Goal: Task Accomplishment & Management: Manage account settings

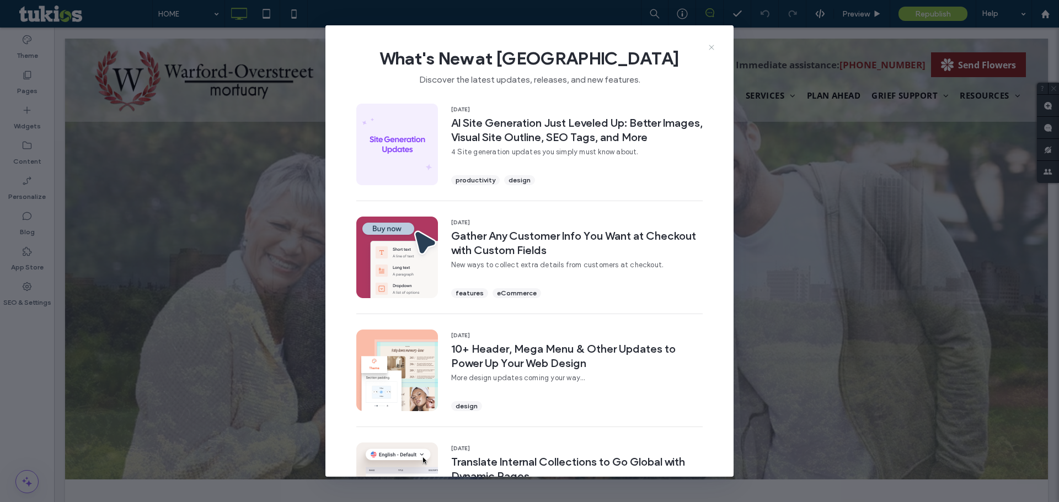
drag, startPoint x: 707, startPoint y: 47, endPoint x: 171, endPoint y: 19, distance: 536.7
click at [707, 47] on icon at bounding box center [711, 47] width 9 height 9
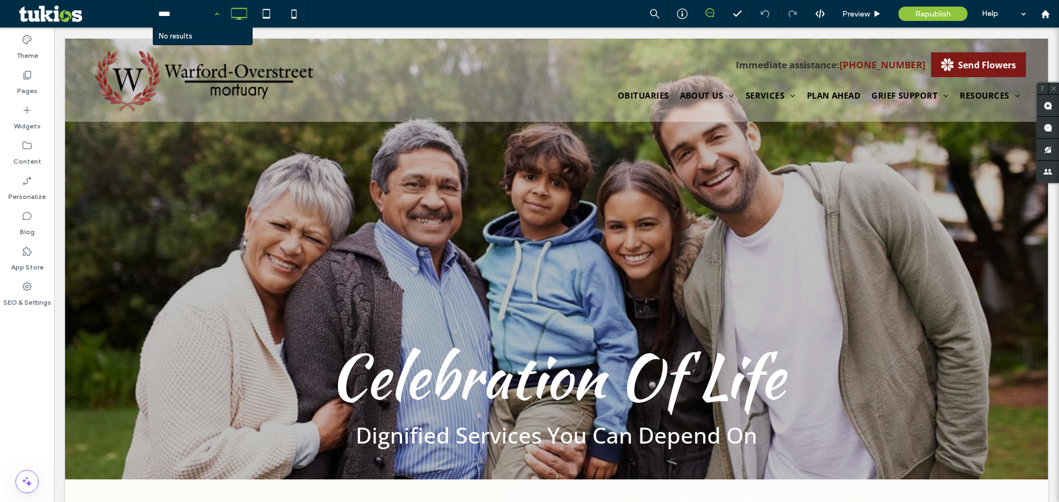
type input "*****"
click at [24, 298] on label "SEO & Settings" at bounding box center [27, 299] width 48 height 15
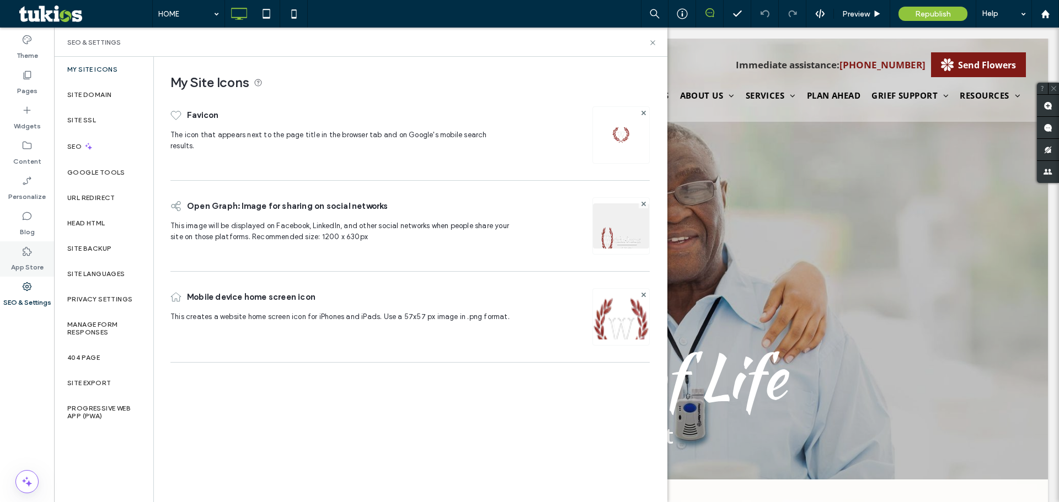
click at [41, 254] on div "App Store" at bounding box center [27, 259] width 54 height 35
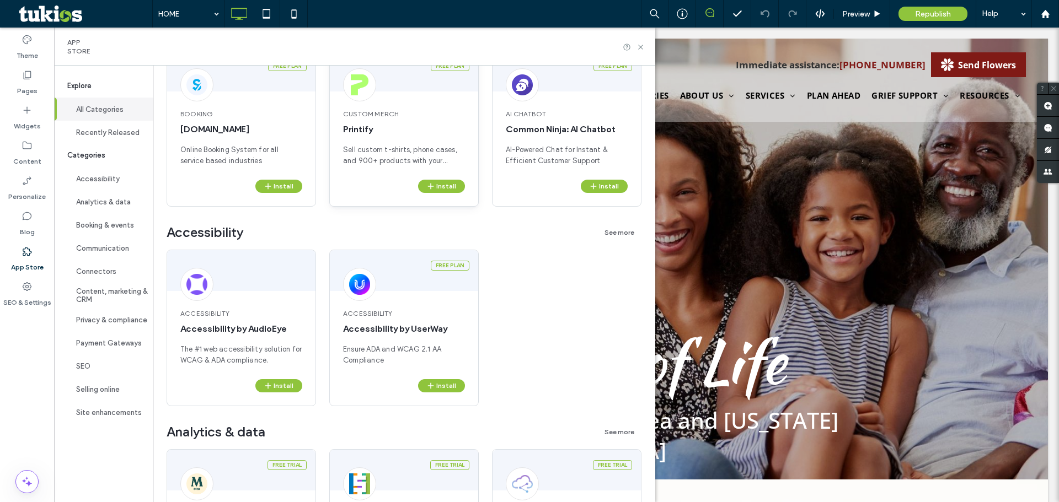
scroll to position [221, 0]
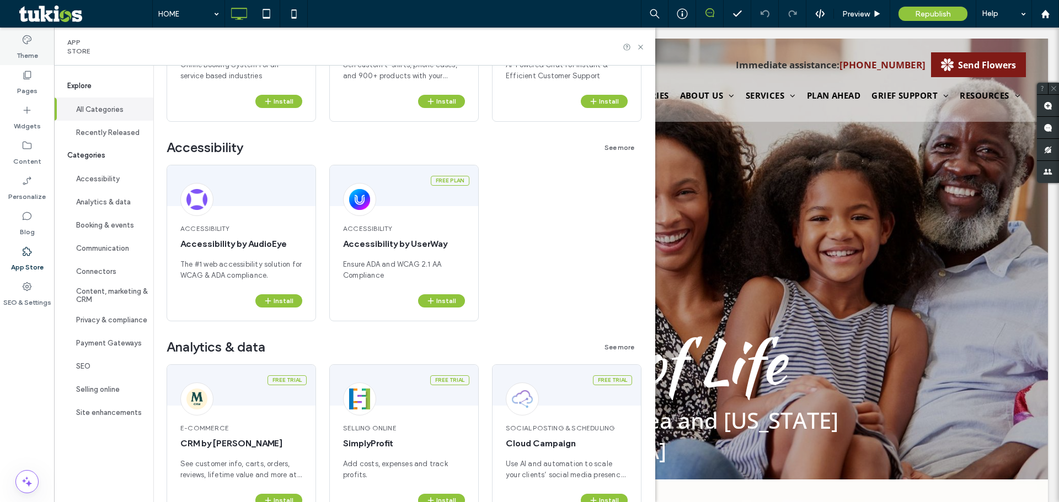
click at [29, 48] on label "Theme" at bounding box center [28, 52] width 22 height 15
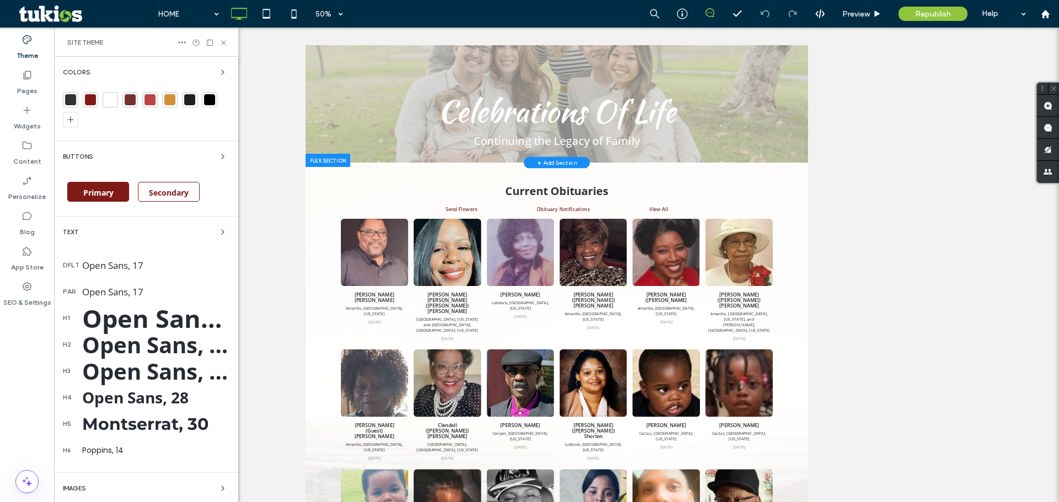
scroll to position [0, 0]
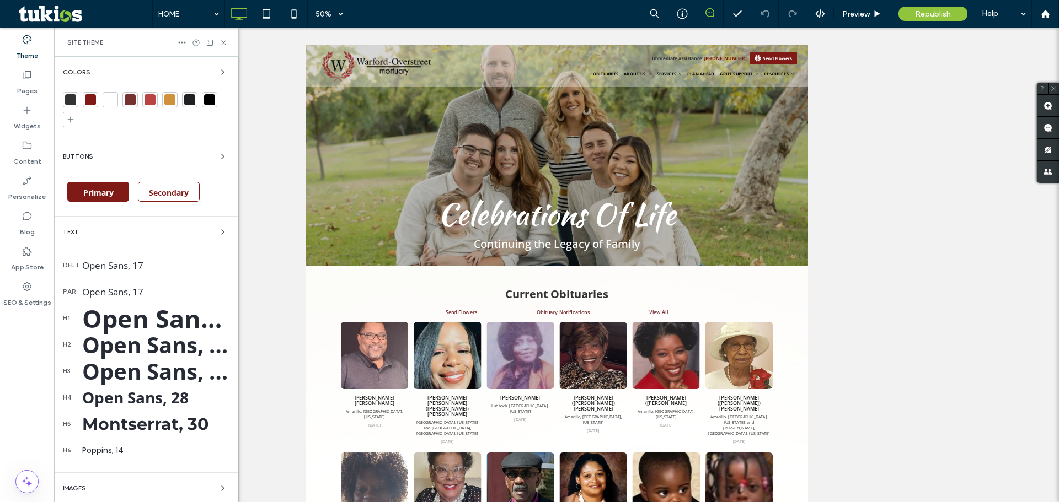
click at [88, 103] on div at bounding box center [90, 99] width 11 height 11
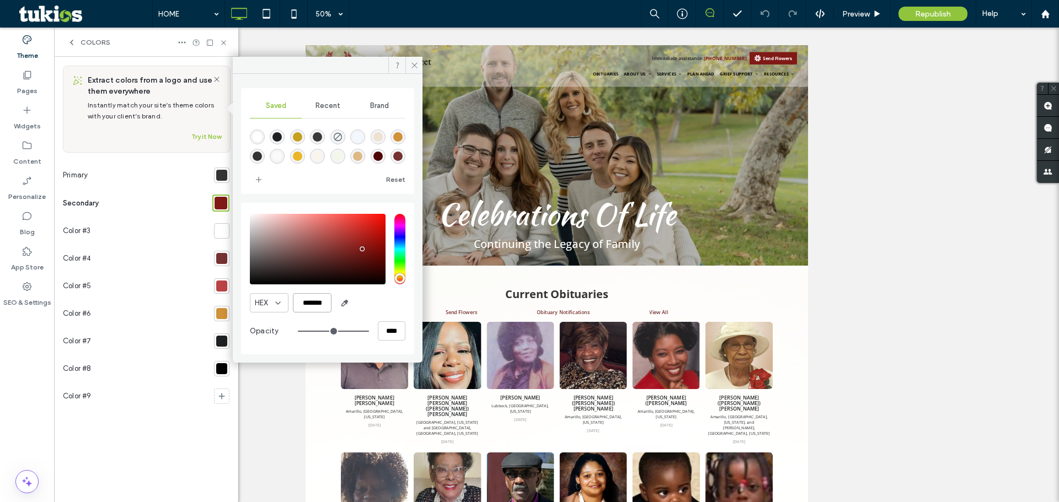
click at [315, 302] on input "*******" at bounding box center [312, 302] width 39 height 19
click at [20, 267] on label "App Store" at bounding box center [27, 264] width 33 height 15
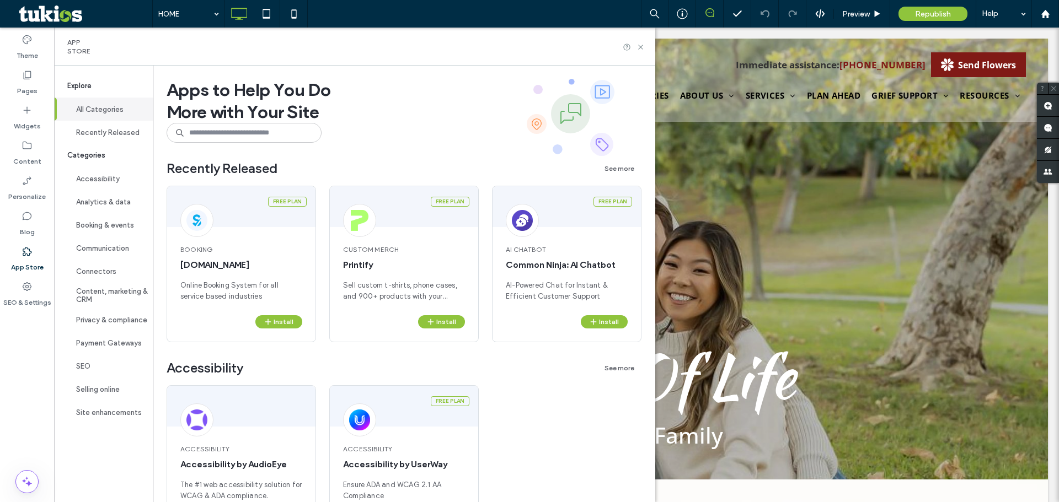
click at [495, 356] on div "Free plan Booking SimplyBook.me Online Booking System for all service based ind…" at bounding box center [404, 273] width 475 height 174
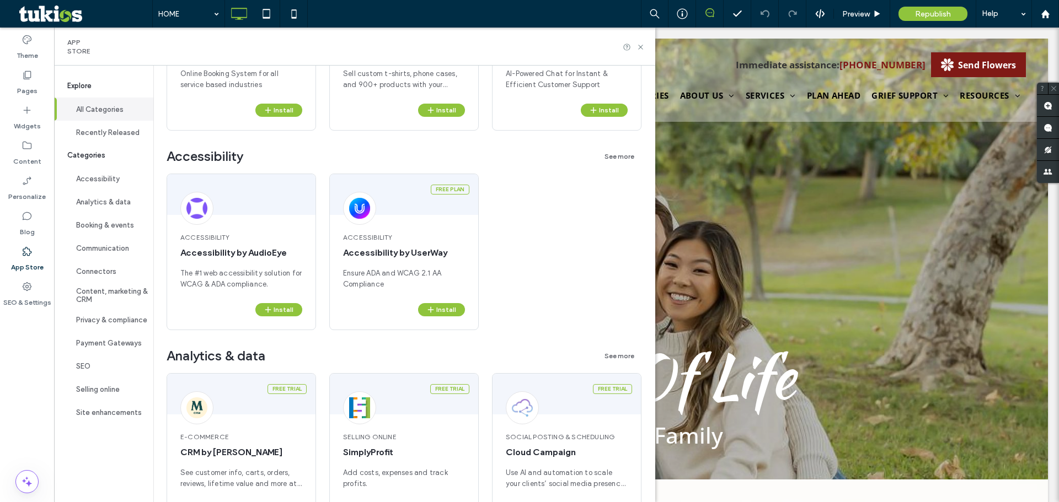
scroll to position [221, 0]
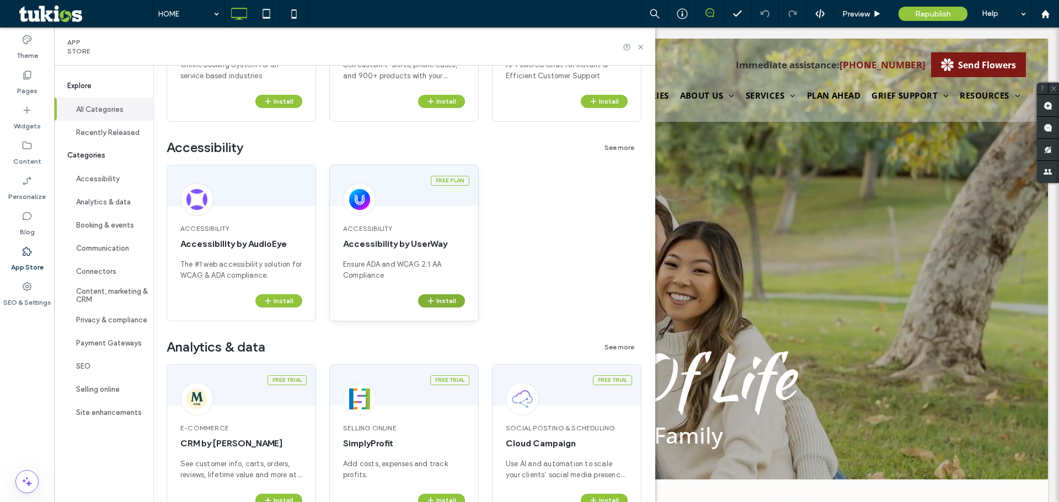
click at [443, 302] on button "Install" at bounding box center [441, 300] width 47 height 13
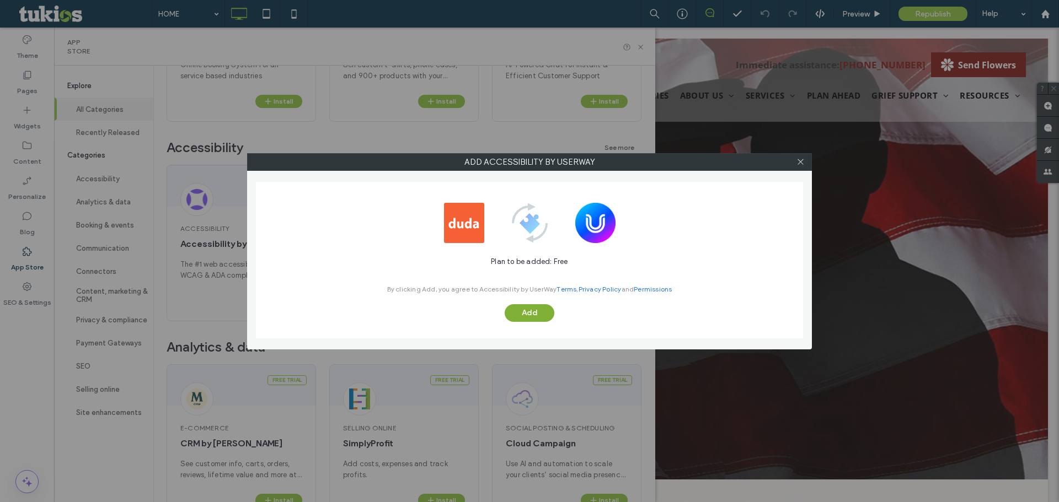
click at [511, 315] on button "Add" at bounding box center [530, 313] width 50 height 18
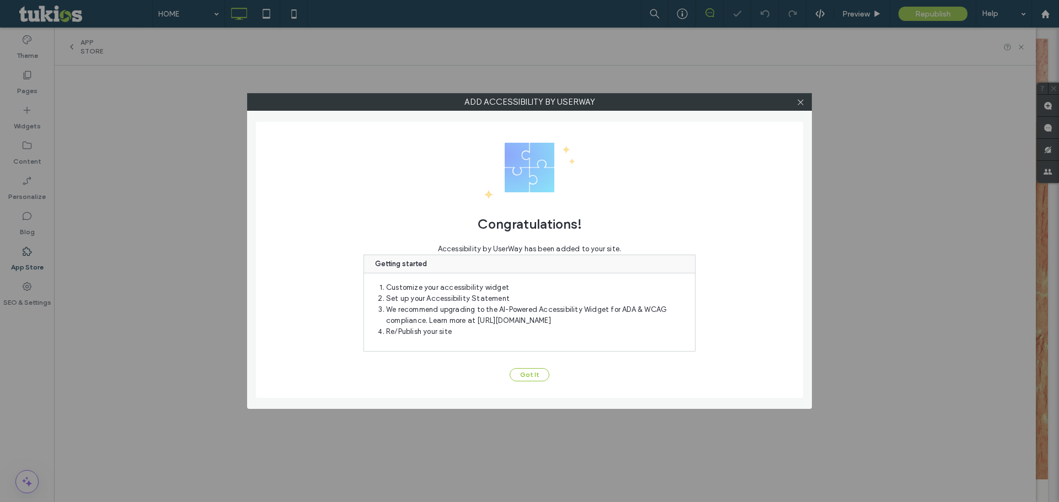
scroll to position [0, 0]
click at [527, 380] on button "Got It" at bounding box center [529, 374] width 40 height 13
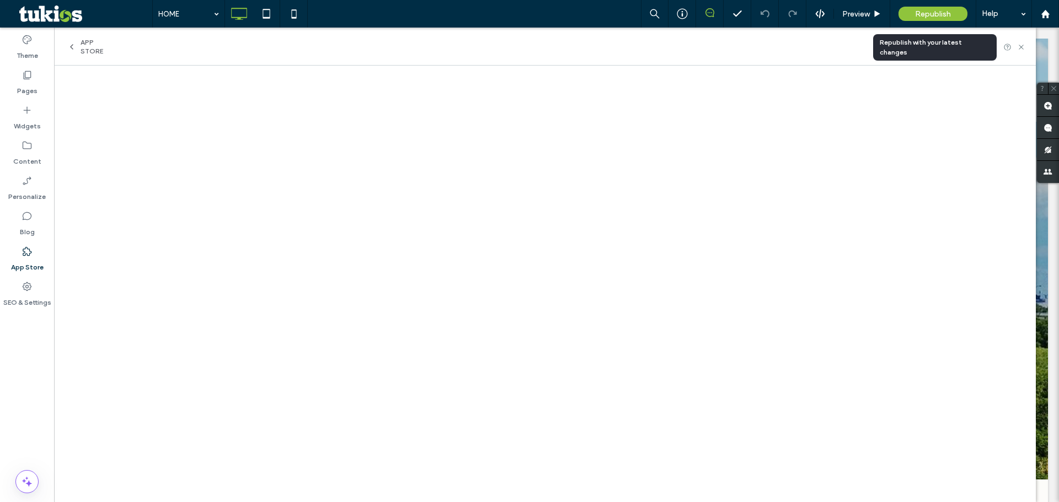
click at [905, 12] on div "Republish" at bounding box center [932, 14] width 69 height 14
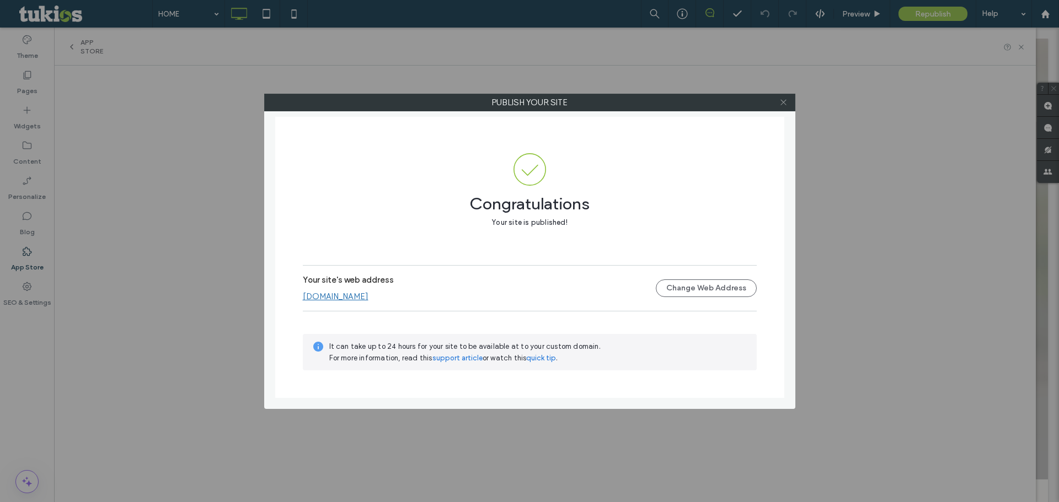
click at [783, 105] on icon at bounding box center [783, 102] width 8 height 8
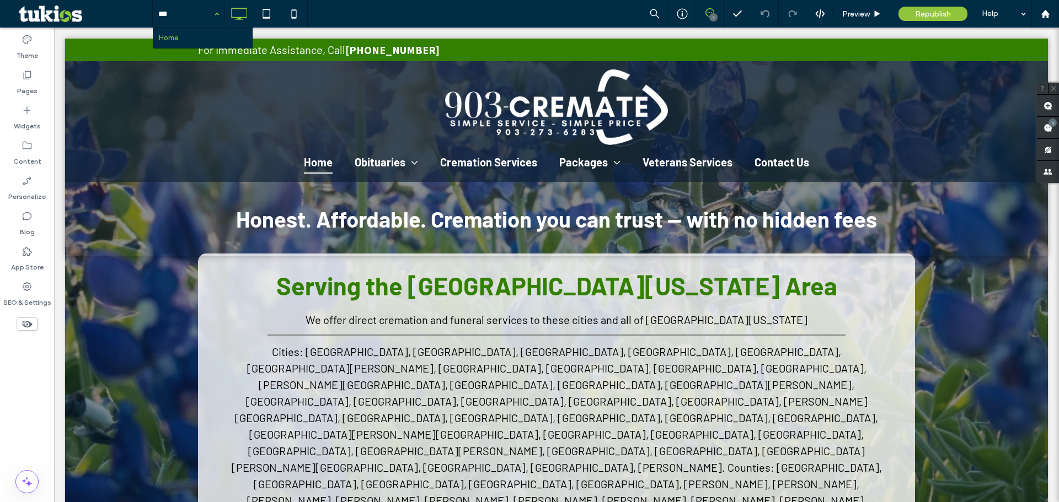
type input "****"
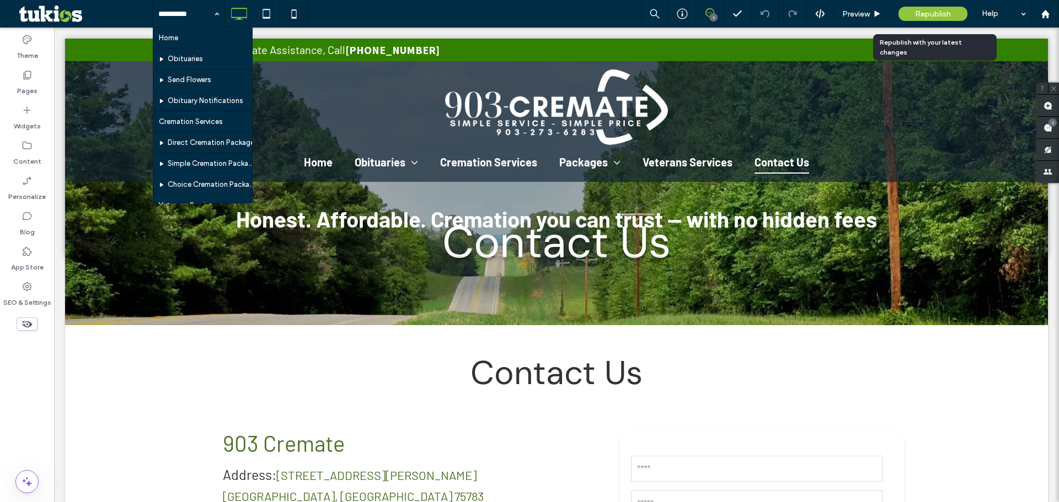
click at [941, 2] on div "Republish" at bounding box center [932, 14] width 69 height 28
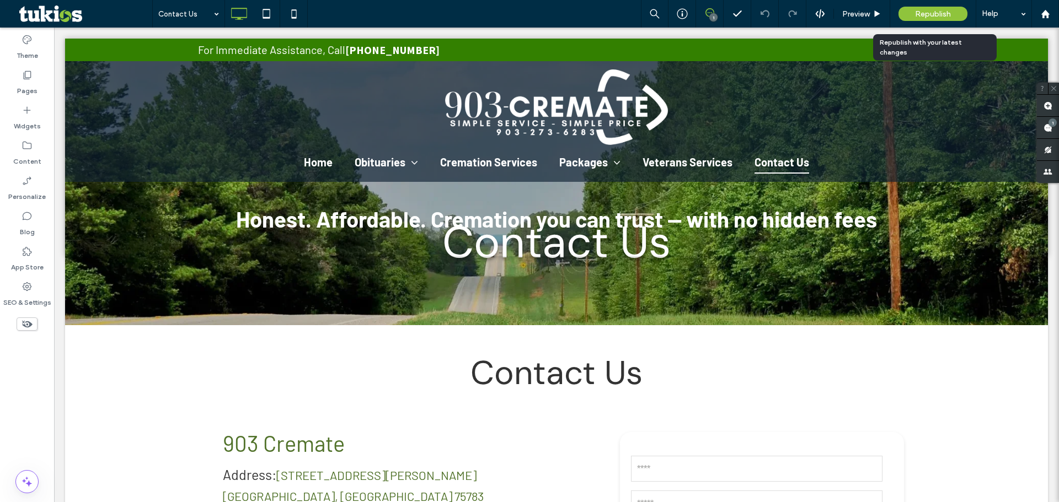
click at [946, 14] on span "Republish" at bounding box center [933, 13] width 36 height 9
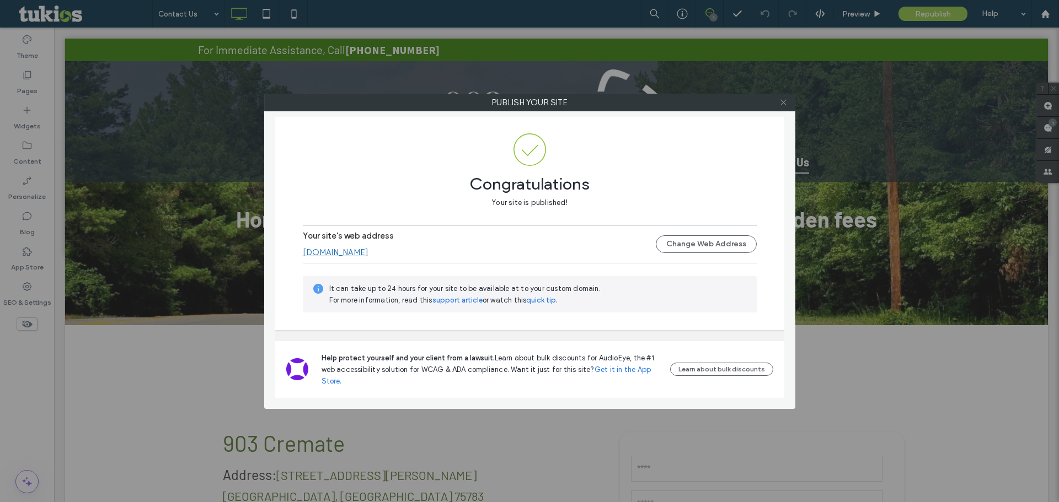
click at [781, 101] on icon at bounding box center [783, 102] width 8 height 8
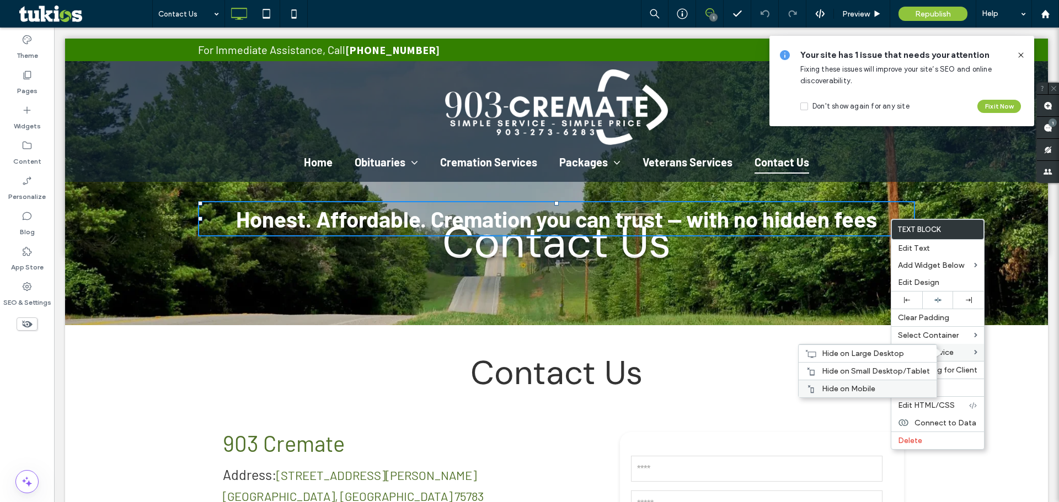
click at [897, 385] on label "Hide on Mobile" at bounding box center [876, 388] width 108 height 9
click at [900, 369] on span "Hide on Small Desktop/Tablet" at bounding box center [876, 371] width 108 height 9
click at [900, 353] on span "Hide on Large Desktop" at bounding box center [863, 353] width 82 height 9
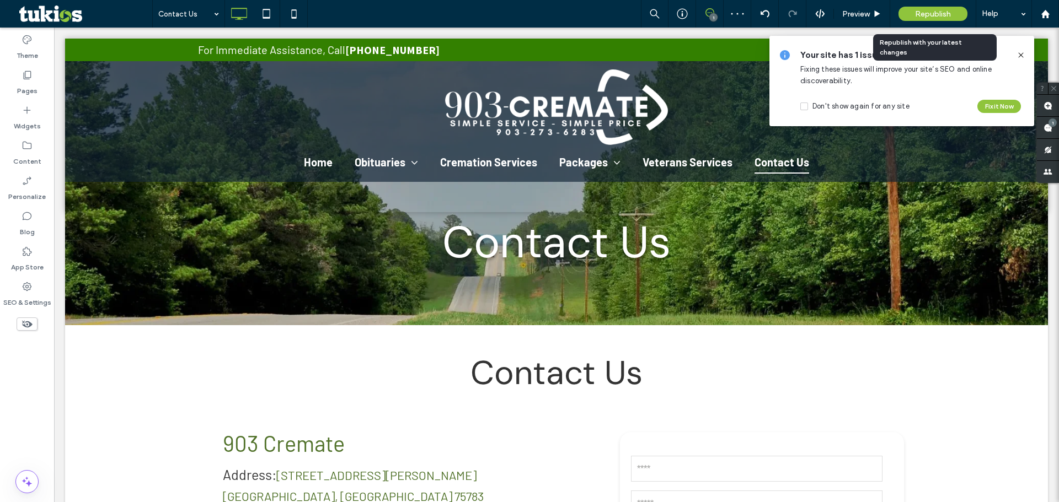
click at [919, 9] on span "Republish" at bounding box center [933, 13] width 36 height 9
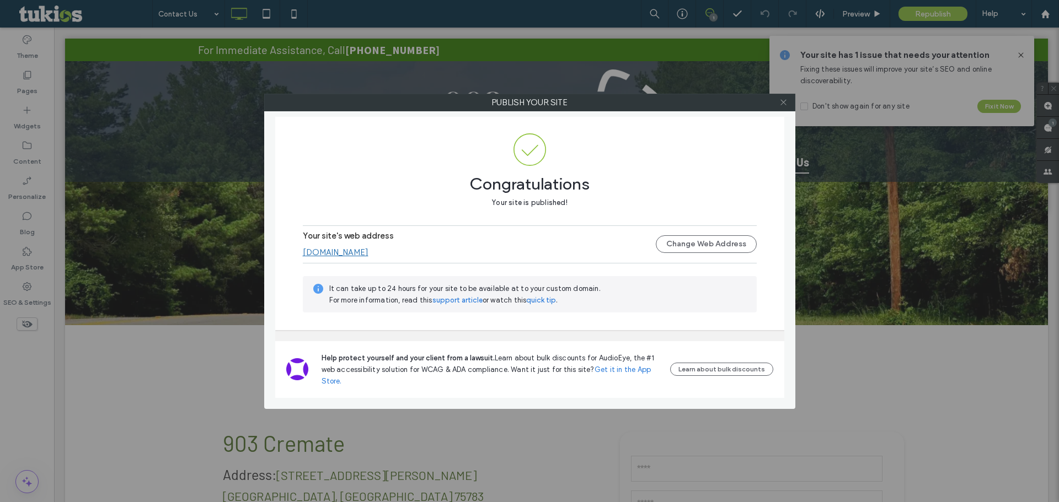
click at [785, 102] on icon at bounding box center [783, 102] width 8 height 8
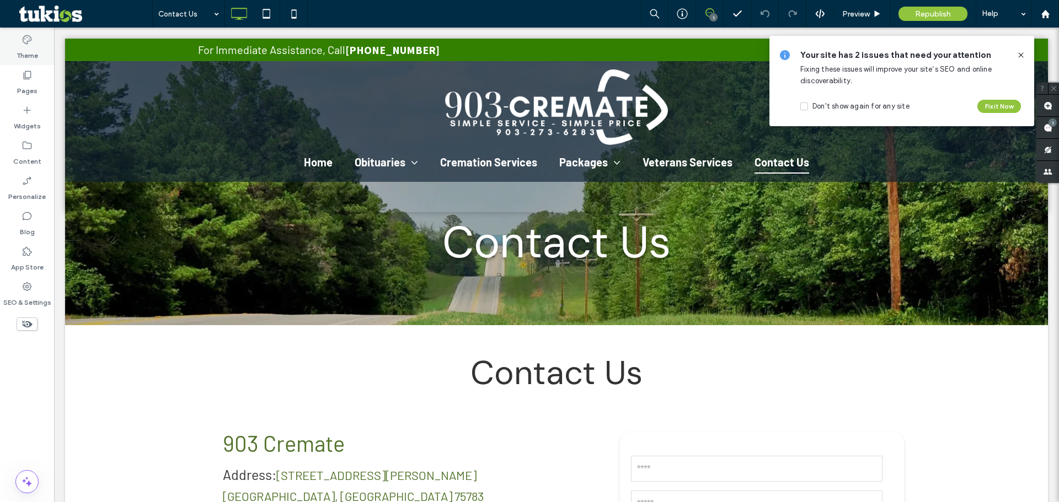
click at [35, 49] on label "Theme" at bounding box center [28, 52] width 22 height 15
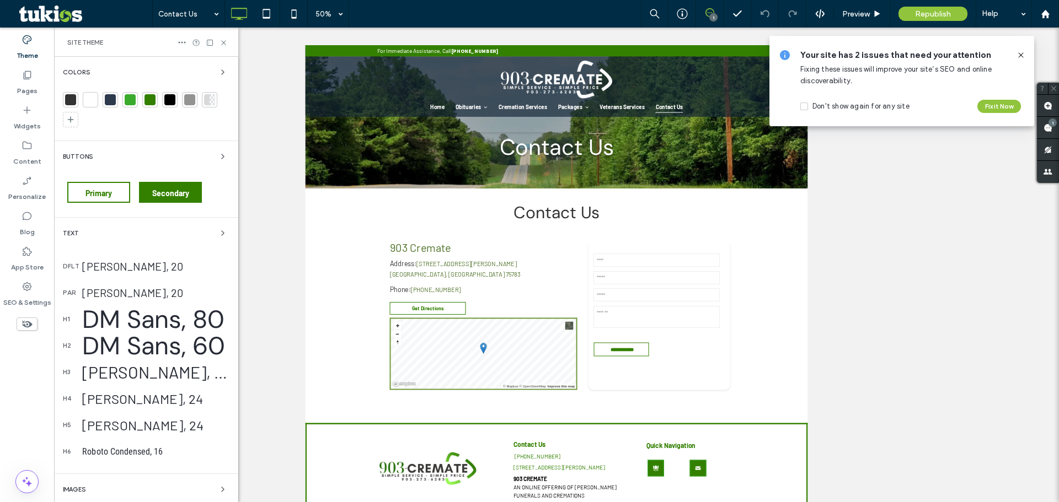
click at [142, 98] on div at bounding box center [146, 112] width 167 height 40
click at [143, 98] on div at bounding box center [149, 99] width 15 height 15
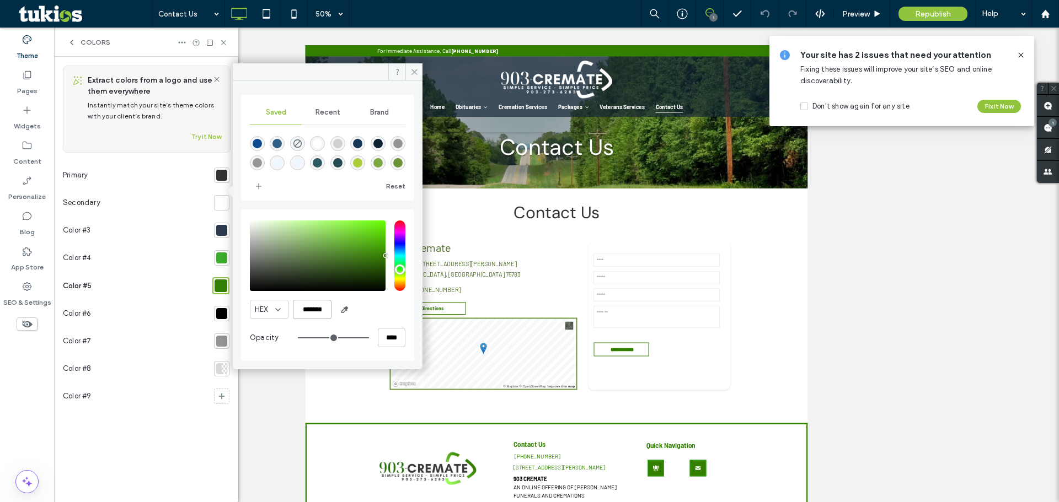
click at [323, 310] on input "*******" at bounding box center [312, 309] width 39 height 19
click at [26, 249] on icon at bounding box center [27, 251] width 11 height 11
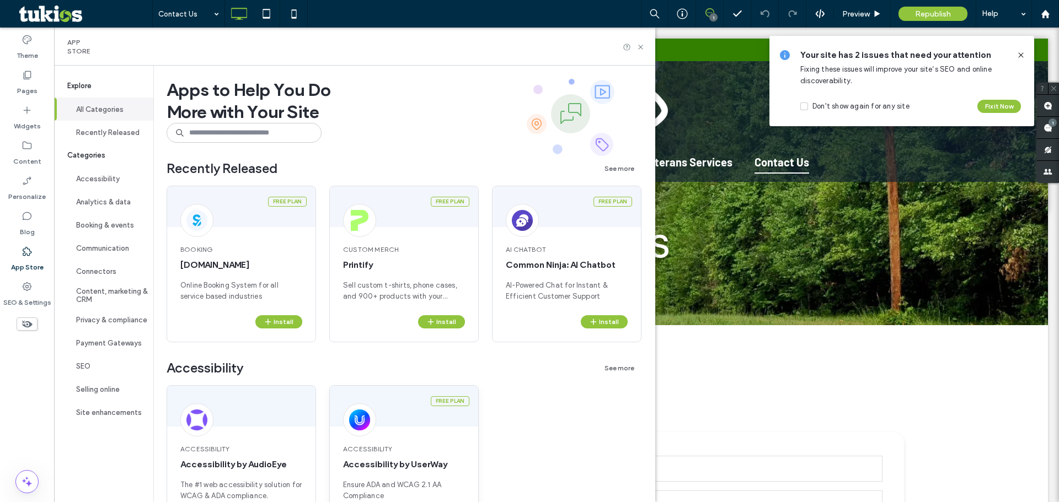
scroll to position [110, 0]
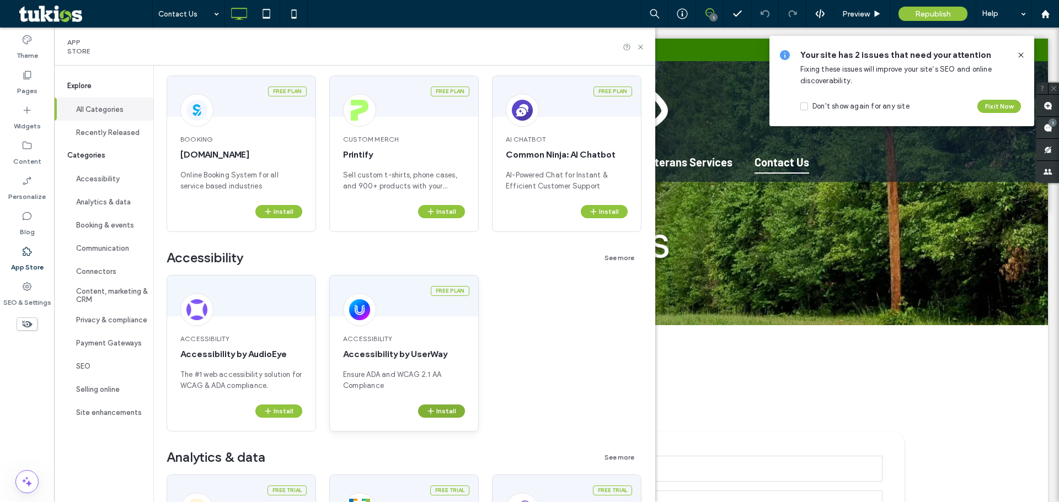
click at [450, 414] on button "Install" at bounding box center [441, 411] width 47 height 13
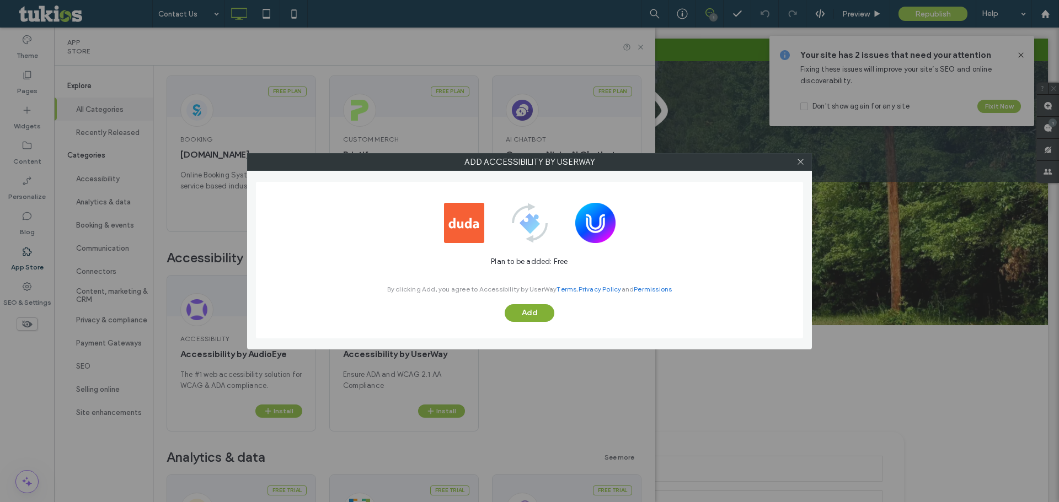
click at [539, 313] on button "Add" at bounding box center [530, 313] width 50 height 18
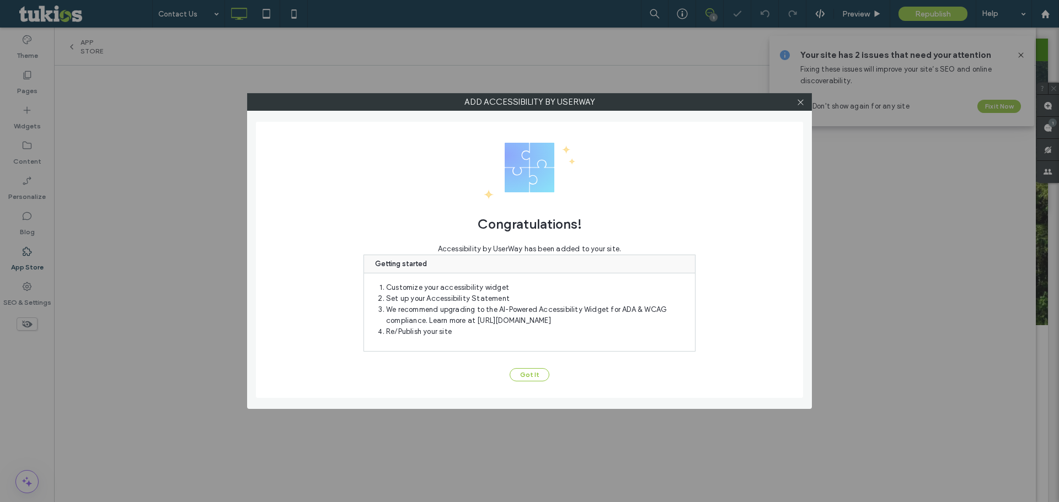
scroll to position [0, 0]
click at [535, 382] on div "Congratulations! Accessibility by UserWay has been added to your site. Getting …" at bounding box center [529, 260] width 547 height 276
click at [535, 378] on button "Got It" at bounding box center [529, 374] width 40 height 13
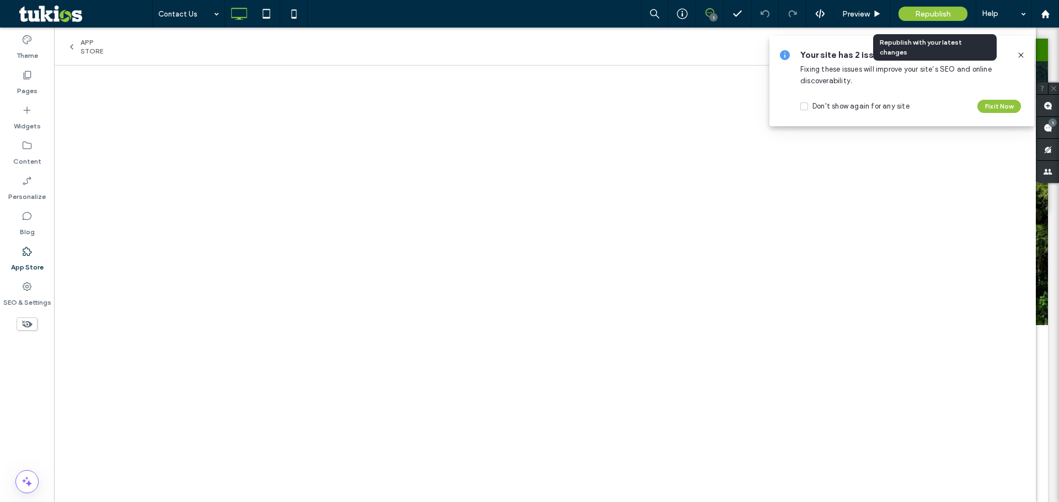
click at [938, 17] on span "Republish" at bounding box center [933, 13] width 36 height 9
